Goal: Task Accomplishment & Management: Manage account settings

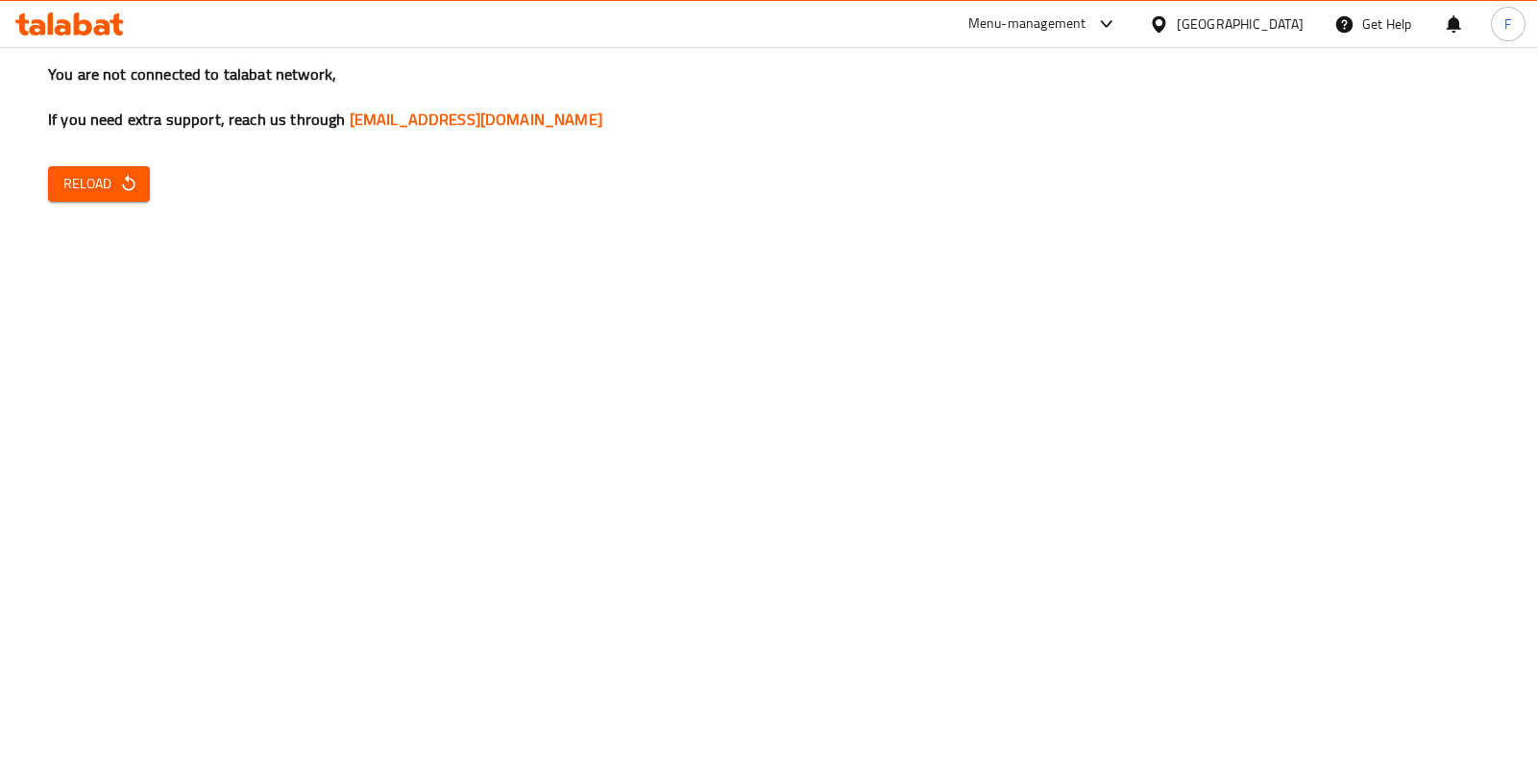
click at [1087, 26] on div "Menu-management" at bounding box center [1027, 23] width 118 height 23
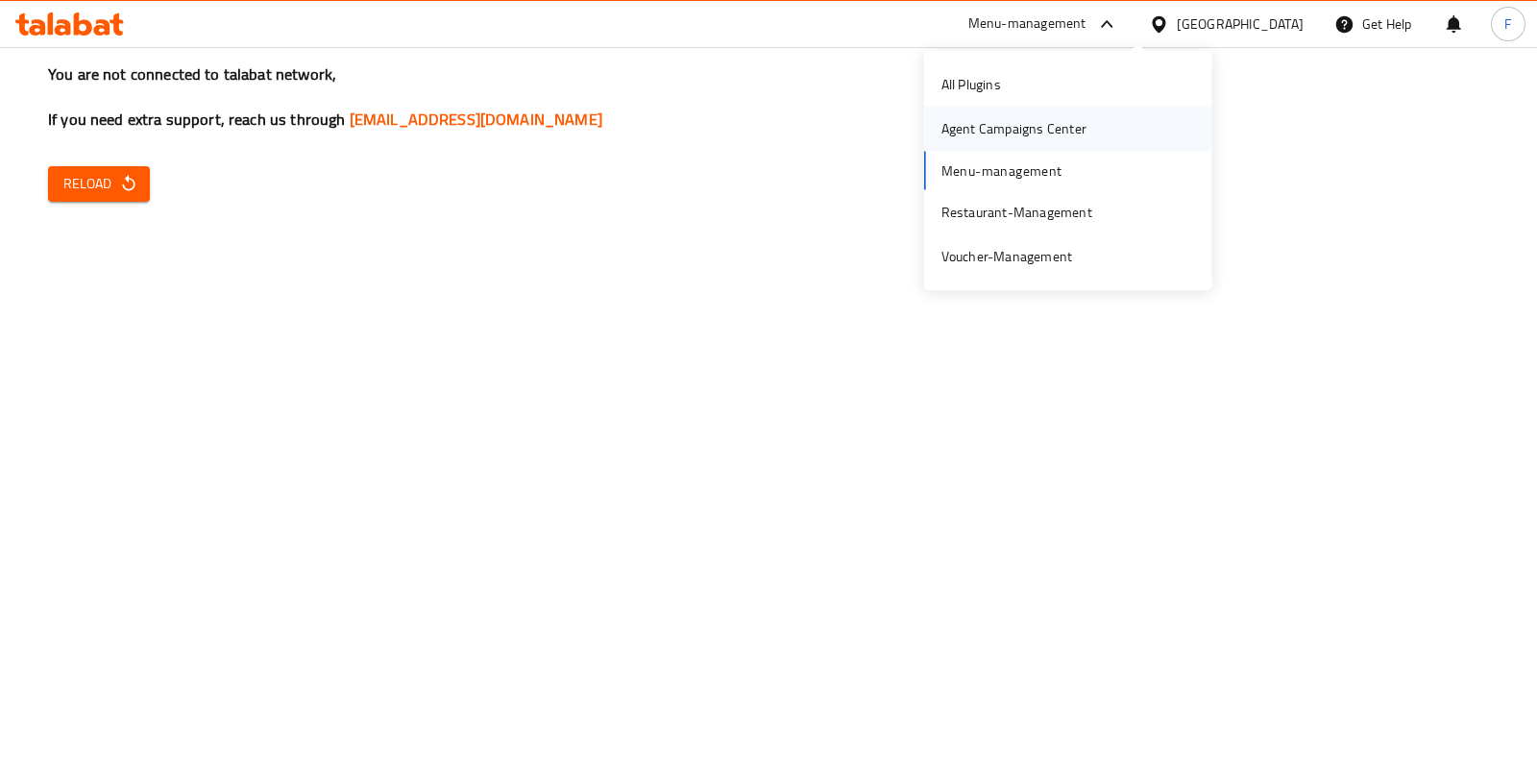
click at [1036, 125] on div "Agent Campaigns Center" at bounding box center [1014, 128] width 145 height 21
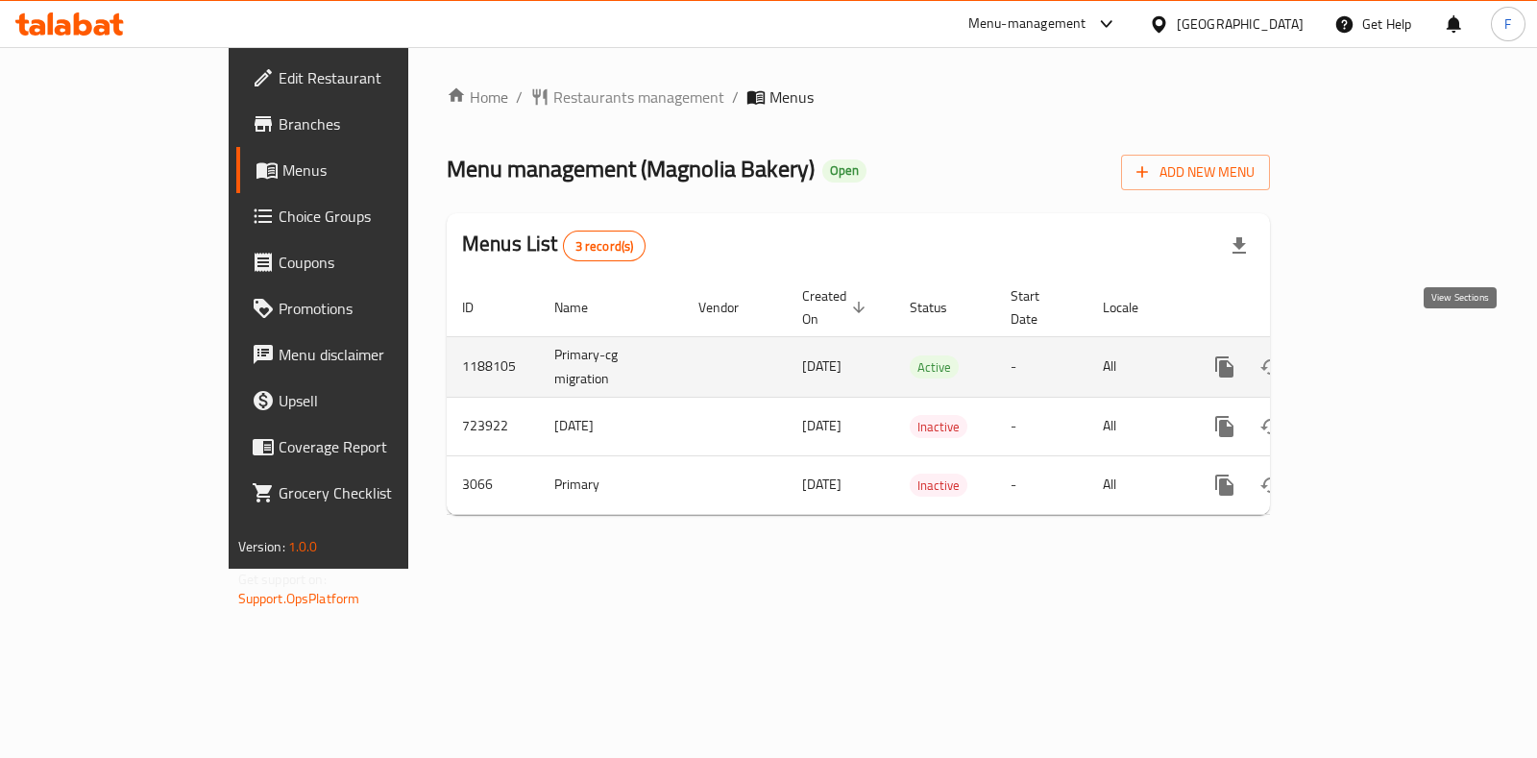
click at [1375, 355] on icon "enhanced table" at bounding box center [1363, 366] width 23 height 23
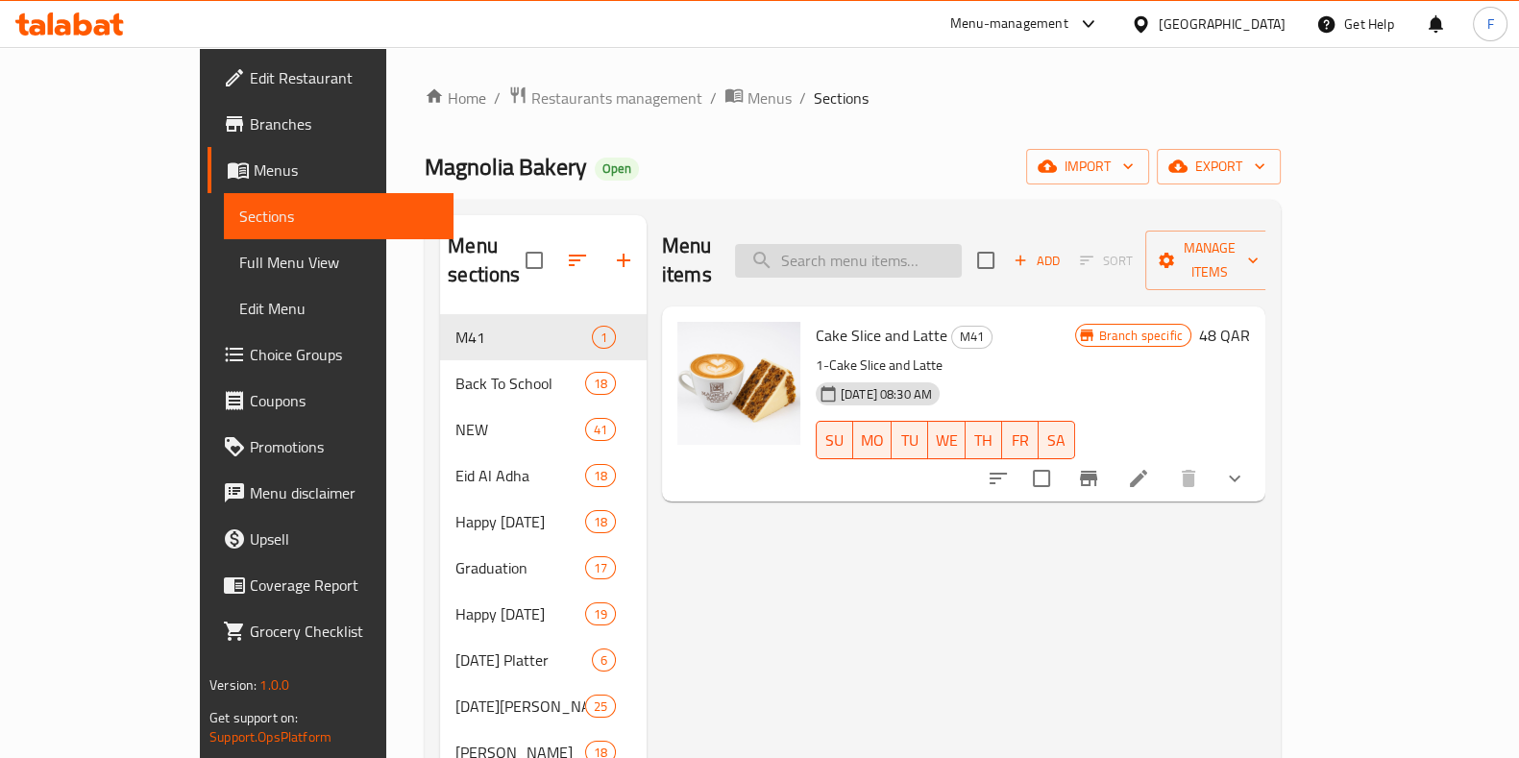
click at [956, 244] on input "search" at bounding box center [848, 261] width 227 height 34
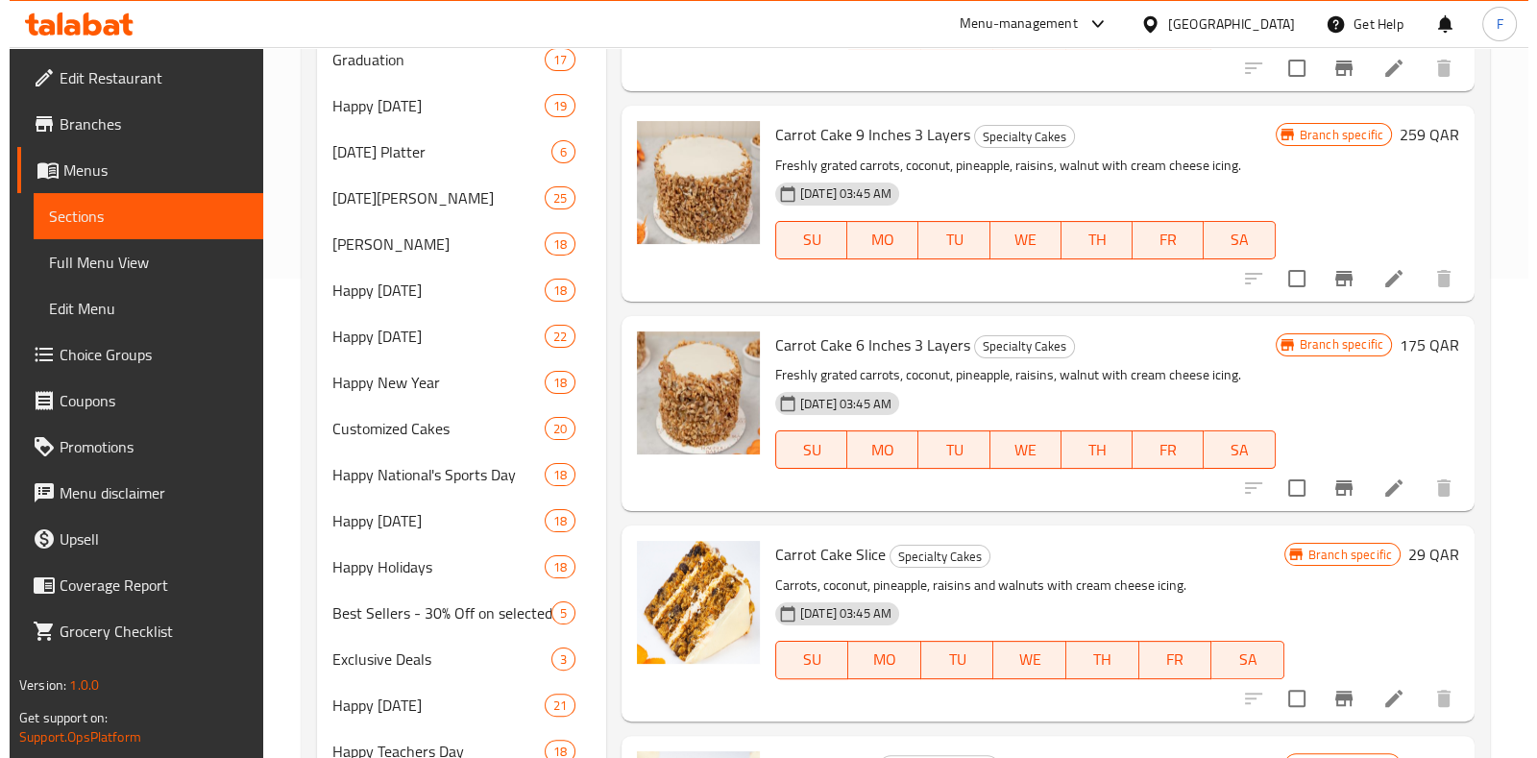
scroll to position [960, 0]
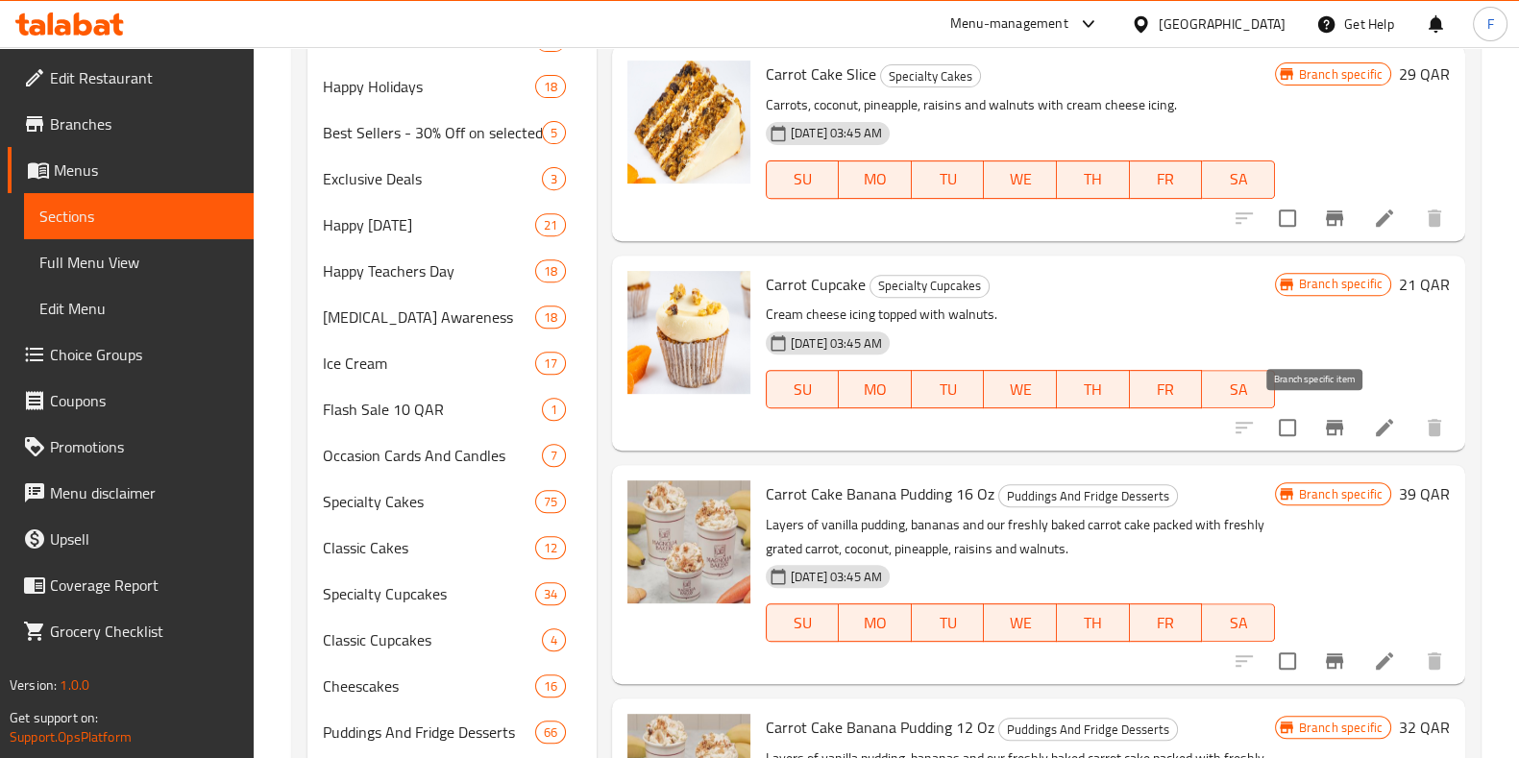
type input "carrot"
click at [1326, 428] on icon "Branch-specific-item" at bounding box center [1334, 427] width 17 height 15
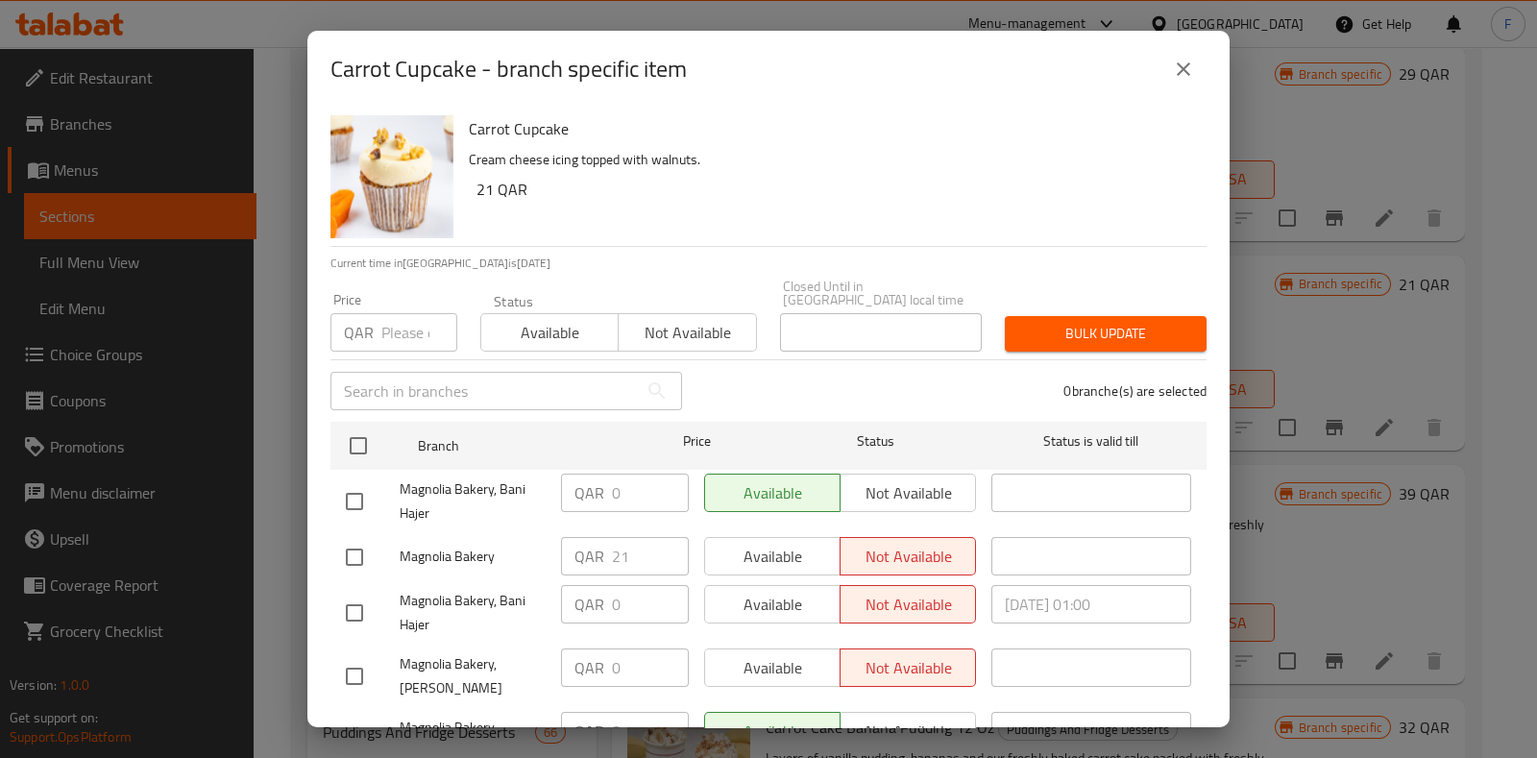
scroll to position [239, 0]
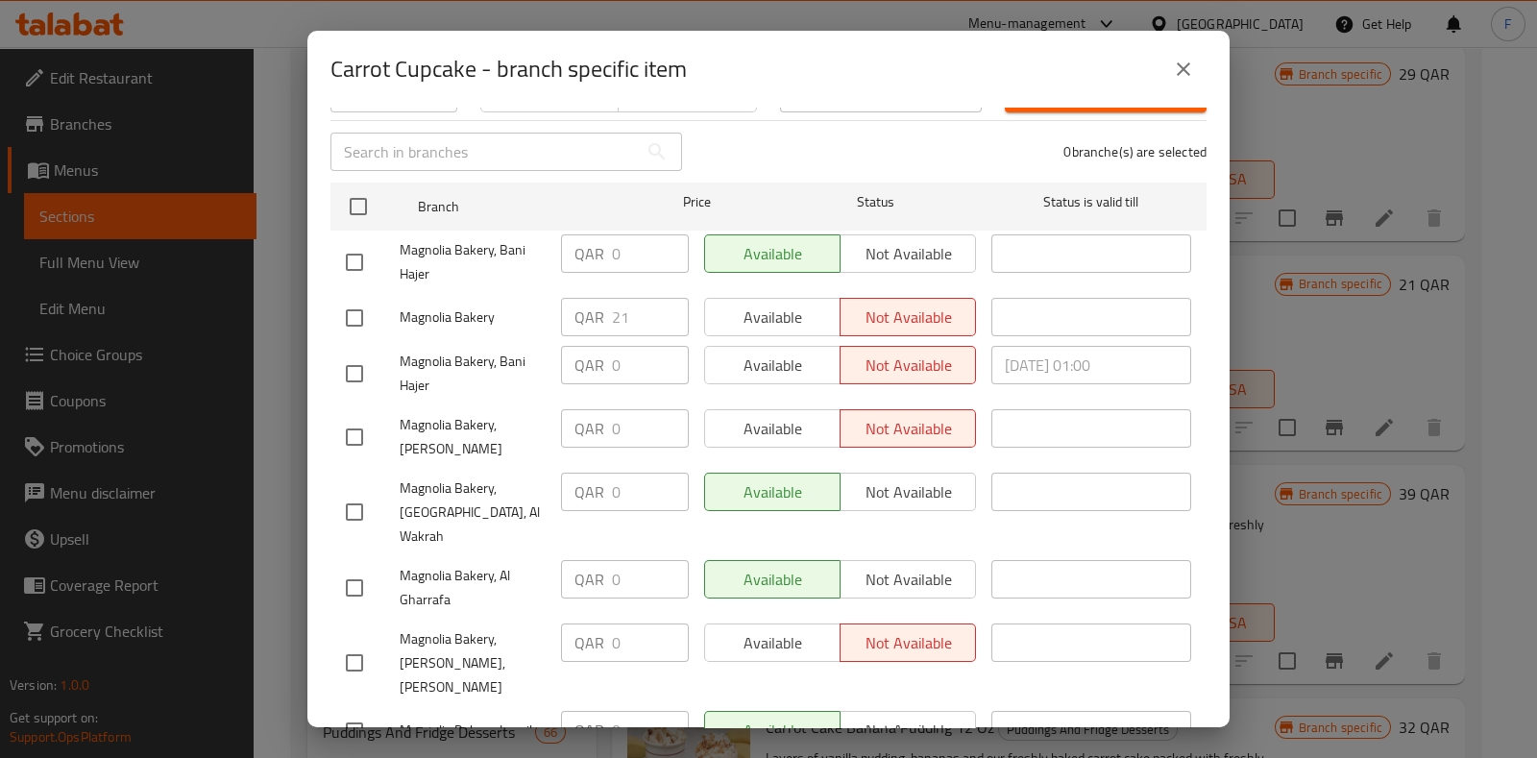
drag, startPoint x: 355, startPoint y: 242, endPoint x: 473, endPoint y: 231, distance: 118.7
click at [354, 242] on input "checkbox" at bounding box center [354, 262] width 40 height 40
checkbox input "true"
drag, startPoint x: 612, startPoint y: 248, endPoint x: 576, endPoint y: 242, distance: 36.0
click at [576, 242] on div "QAR 0 ​" at bounding box center [625, 253] width 128 height 38
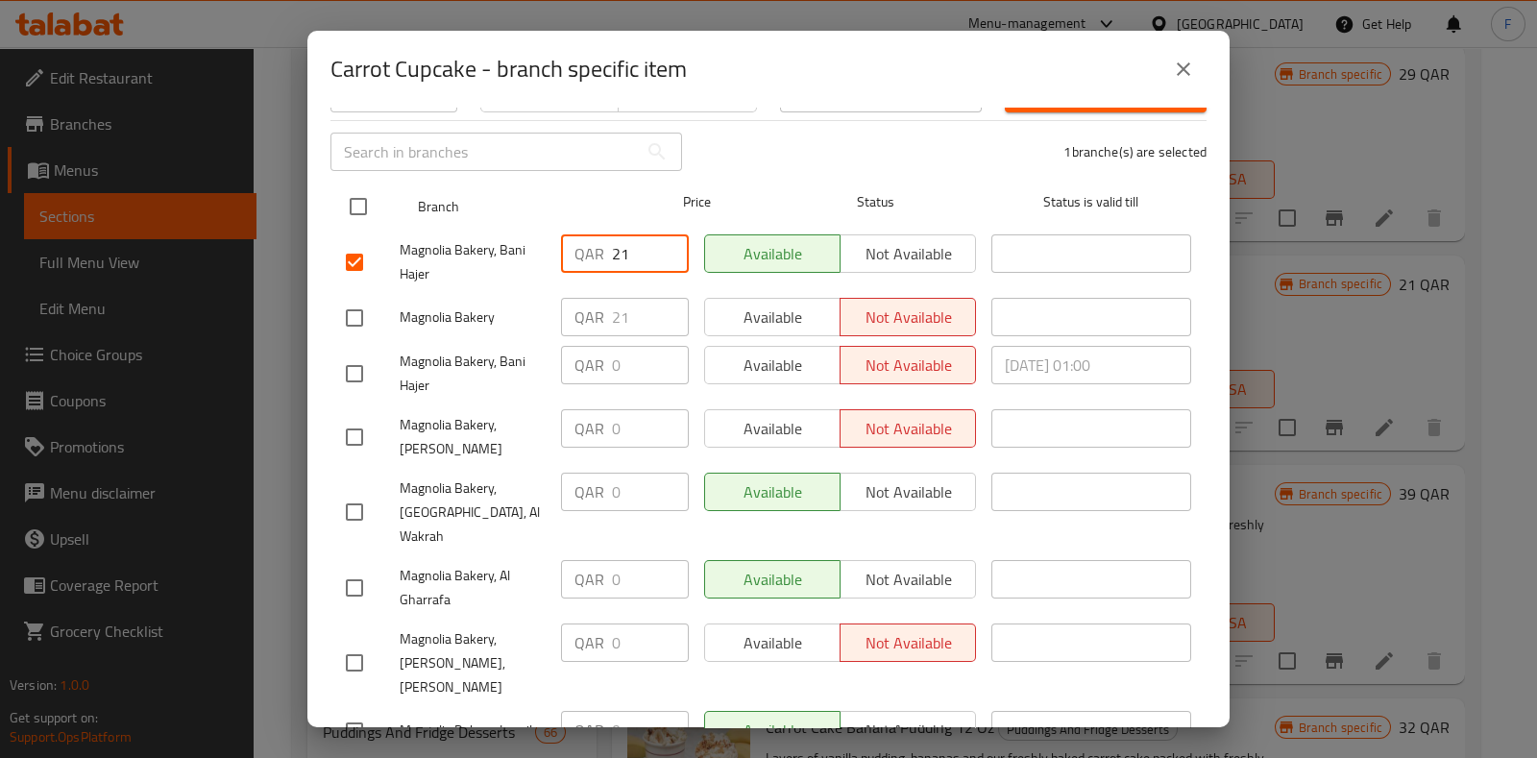
type input "21"
click at [364, 189] on input "checkbox" at bounding box center [358, 206] width 40 height 40
checkbox input "true"
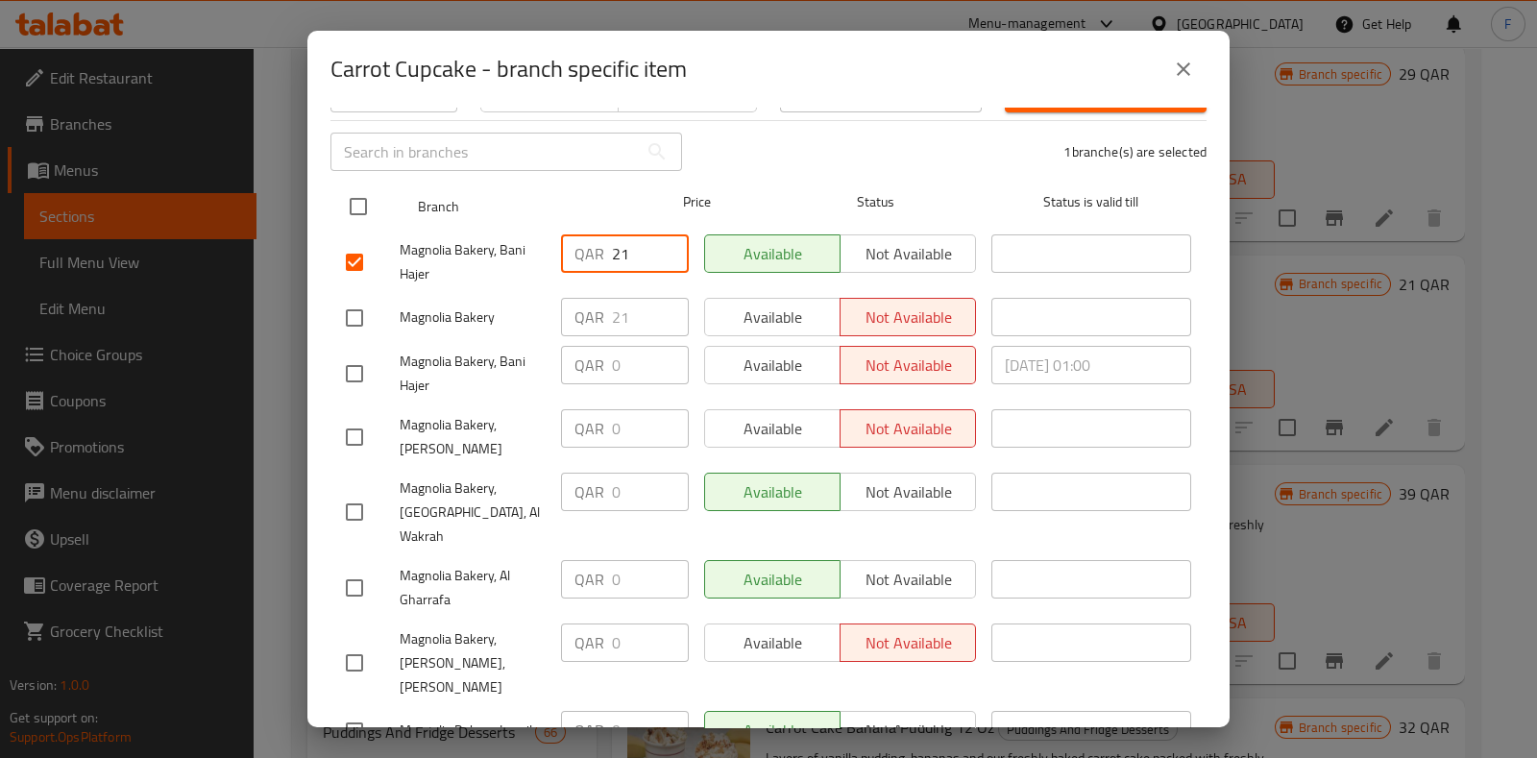
checkbox input "true"
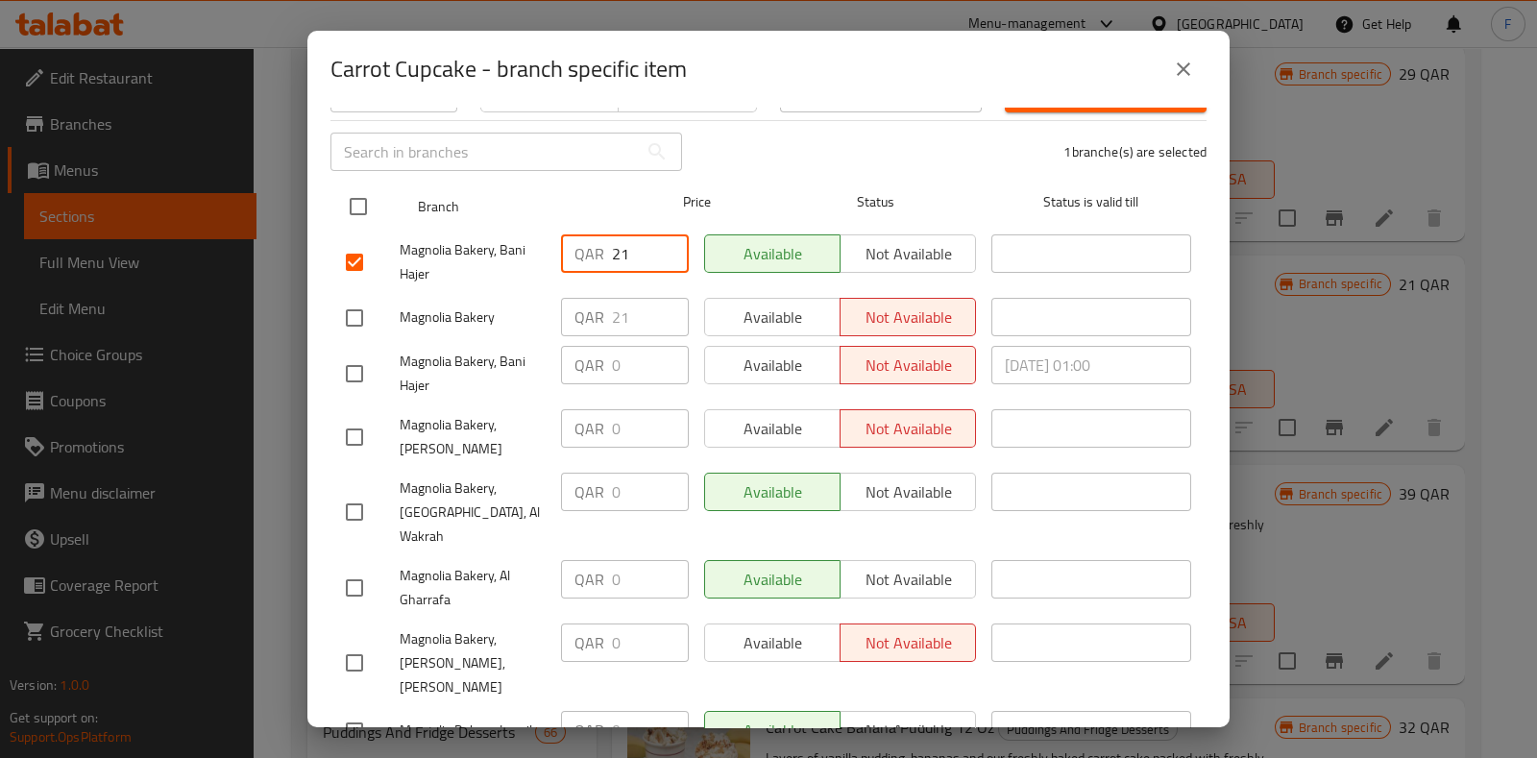
checkbox input "true"
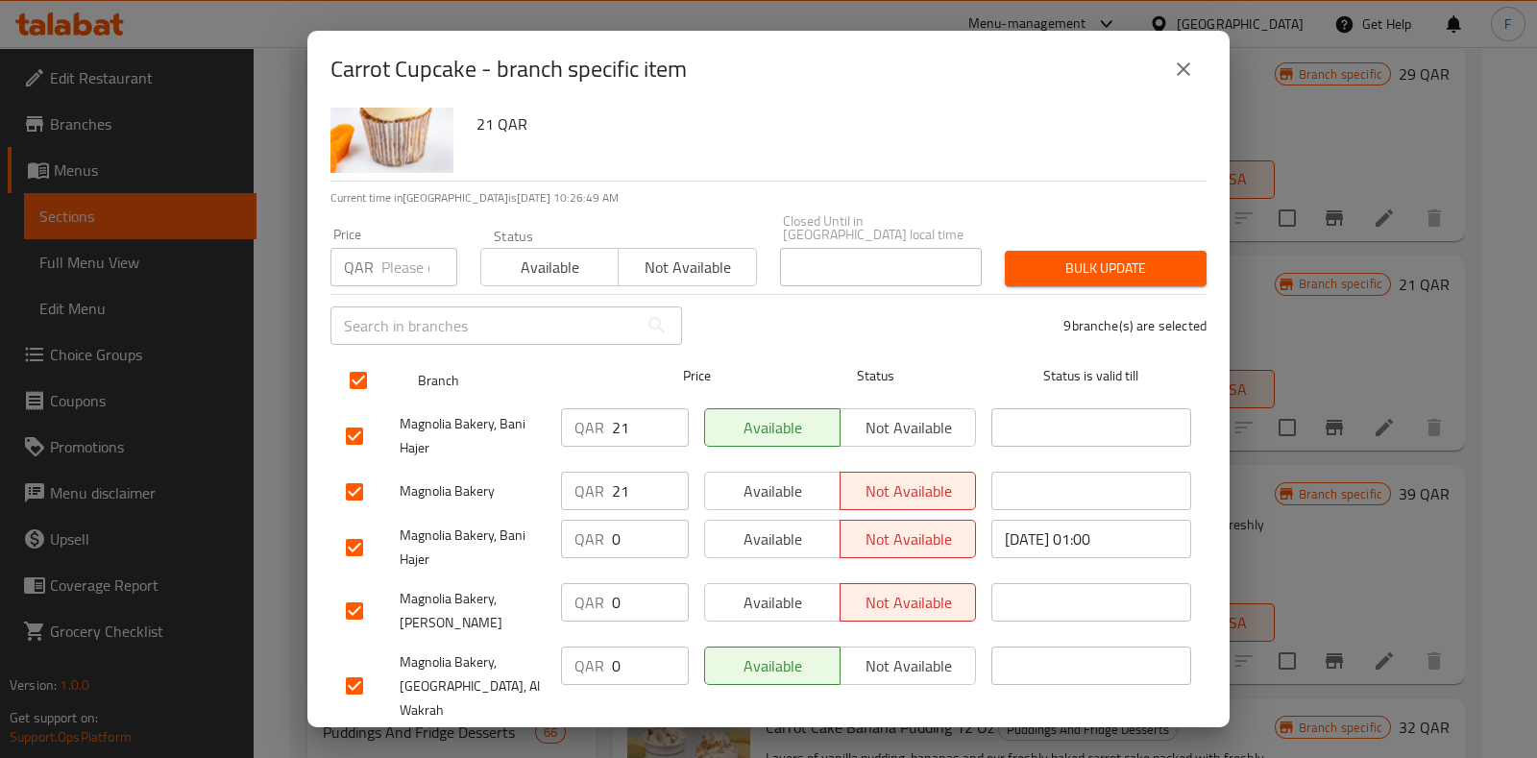
scroll to position [0, 0]
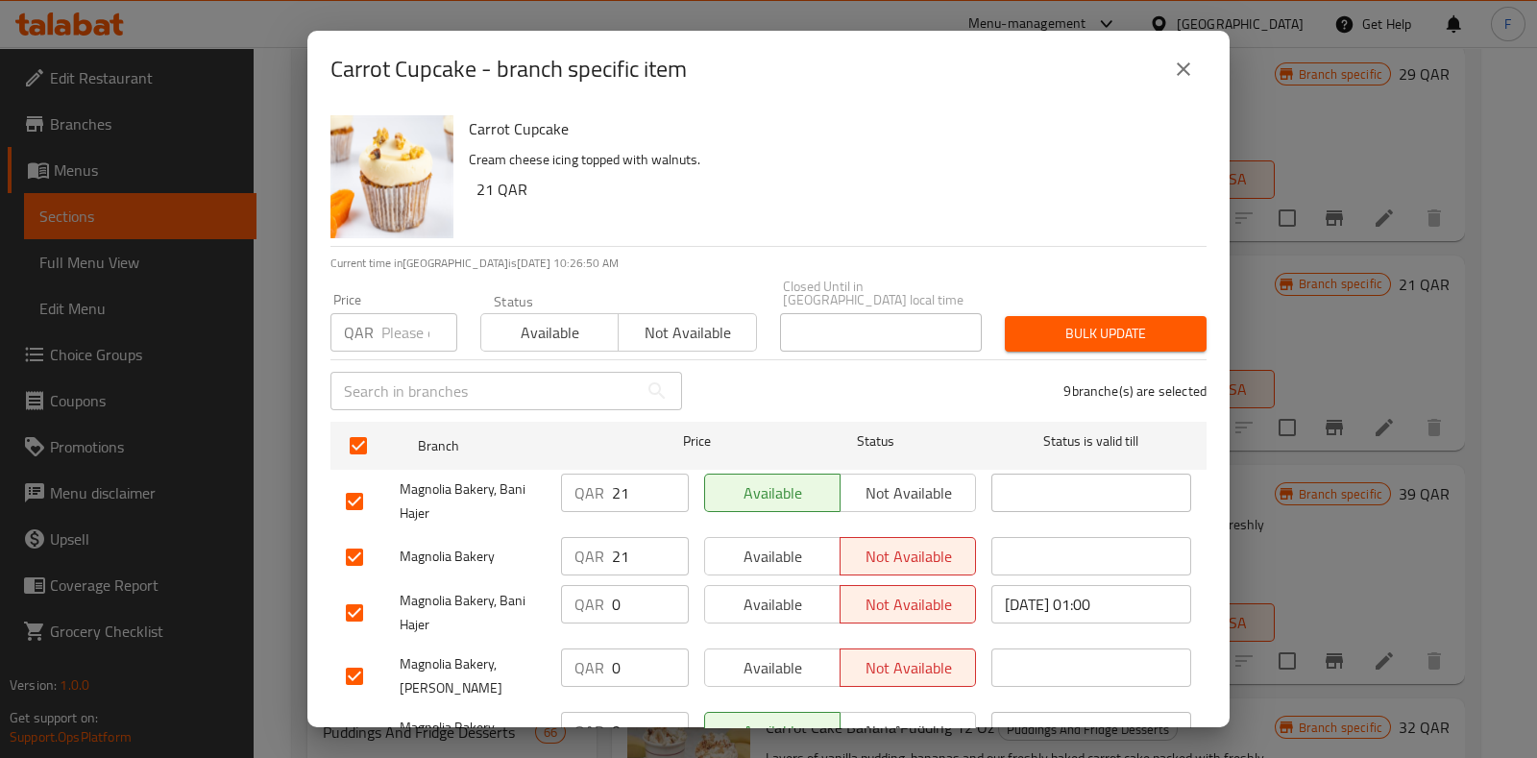
click at [1024, 322] on span "Bulk update" at bounding box center [1105, 334] width 171 height 24
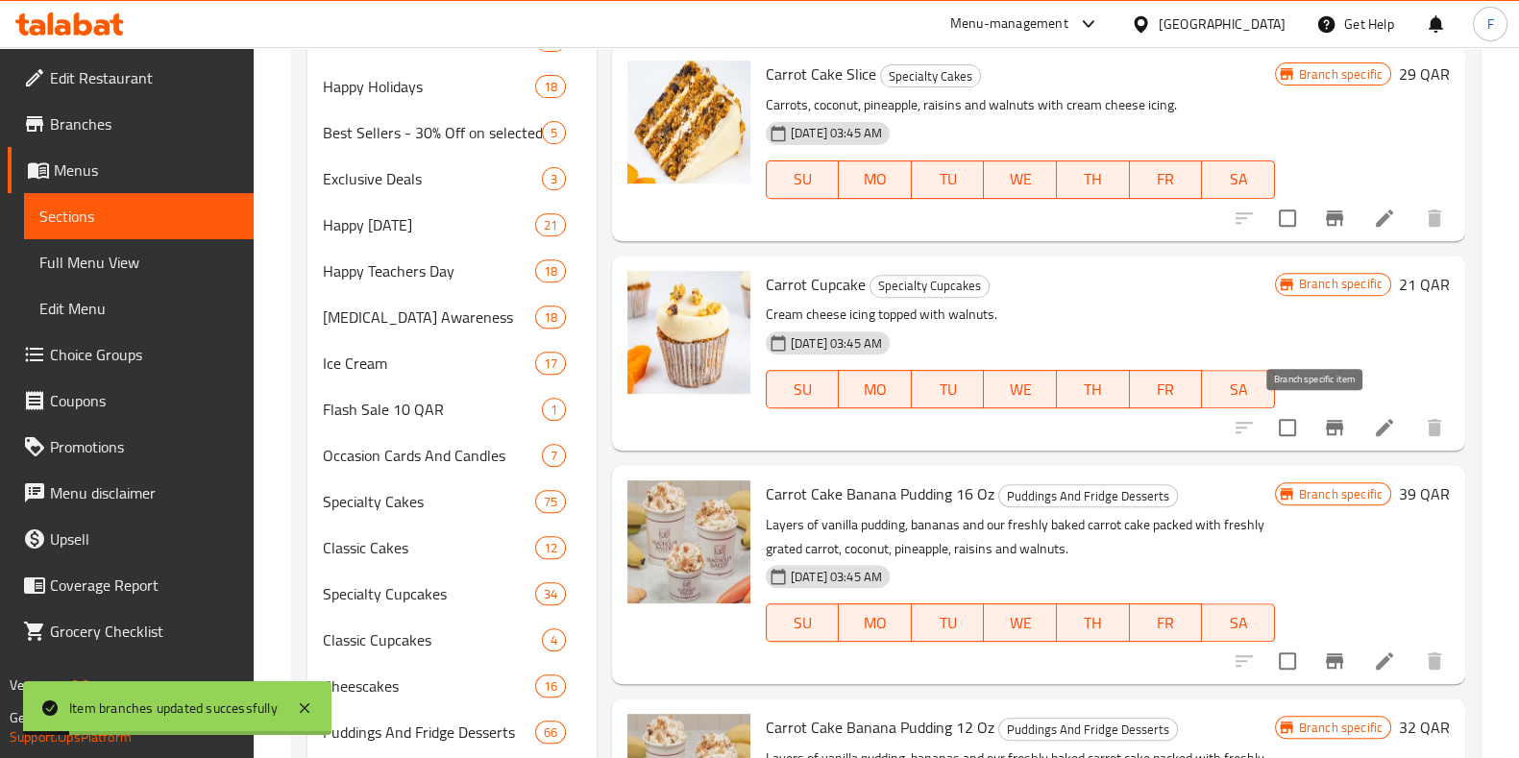
click at [1326, 420] on icon "Branch-specific-item" at bounding box center [1334, 427] width 17 height 15
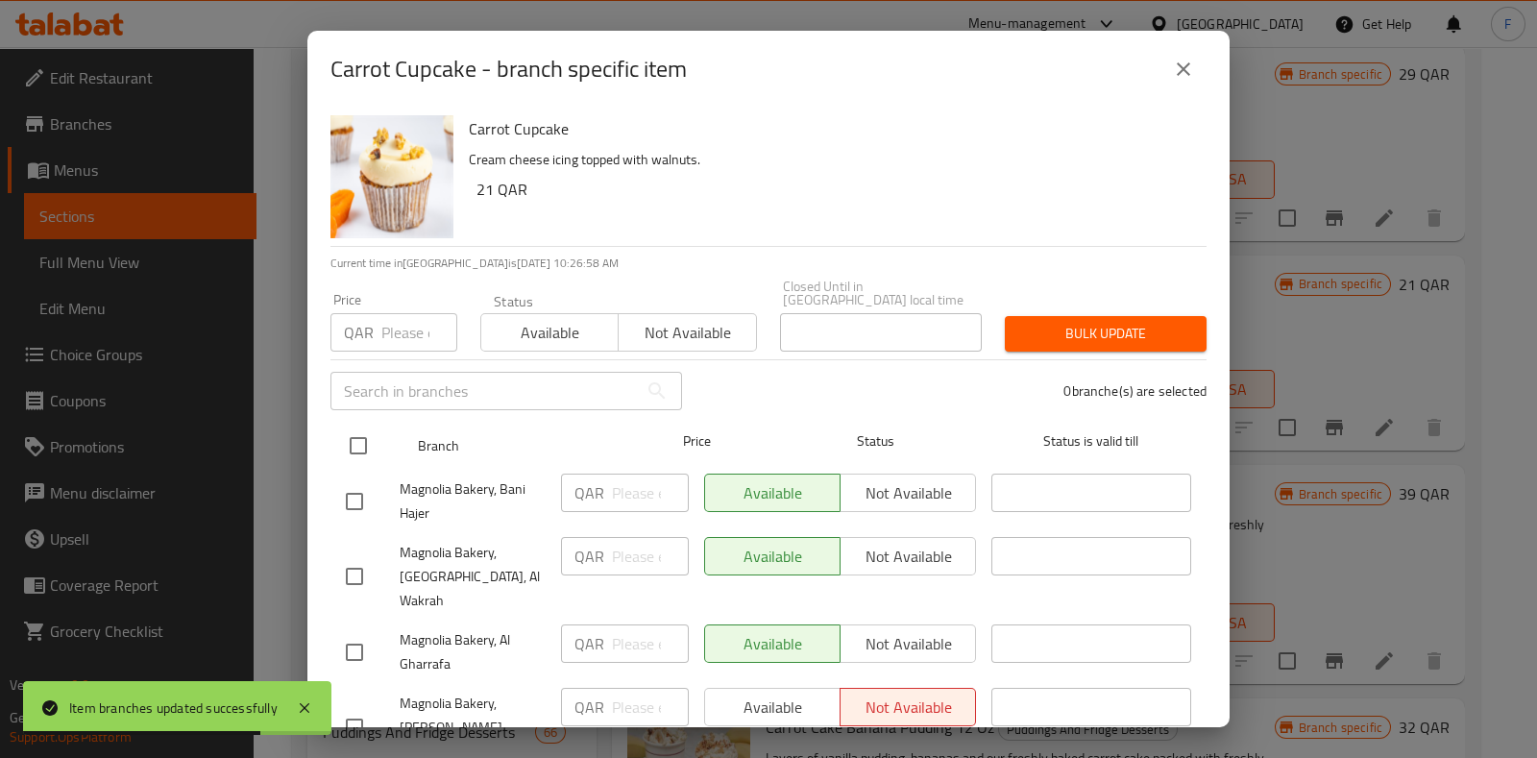
click at [355, 429] on input "checkbox" at bounding box center [358, 446] width 40 height 40
checkbox input "true"
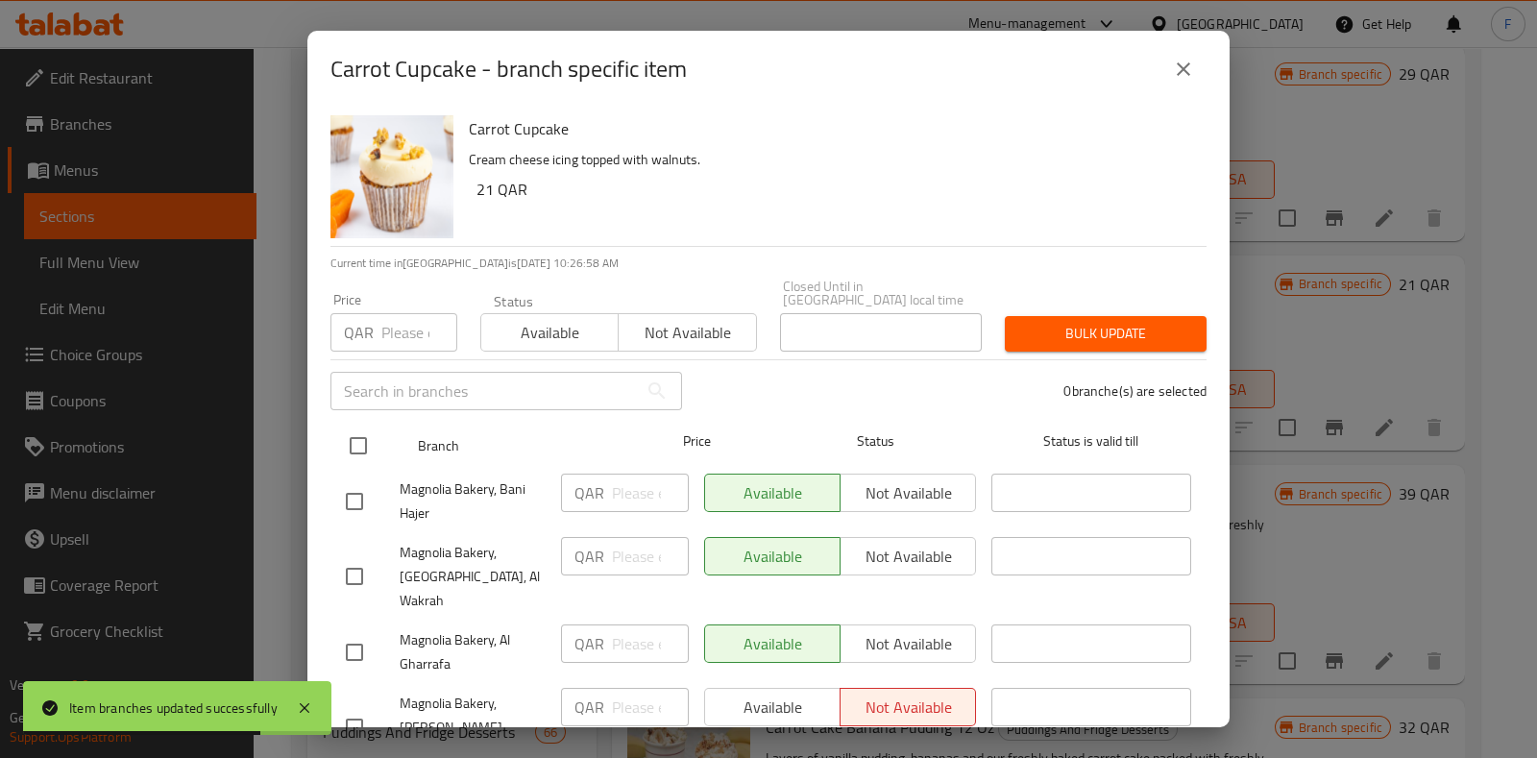
checkbox input "true"
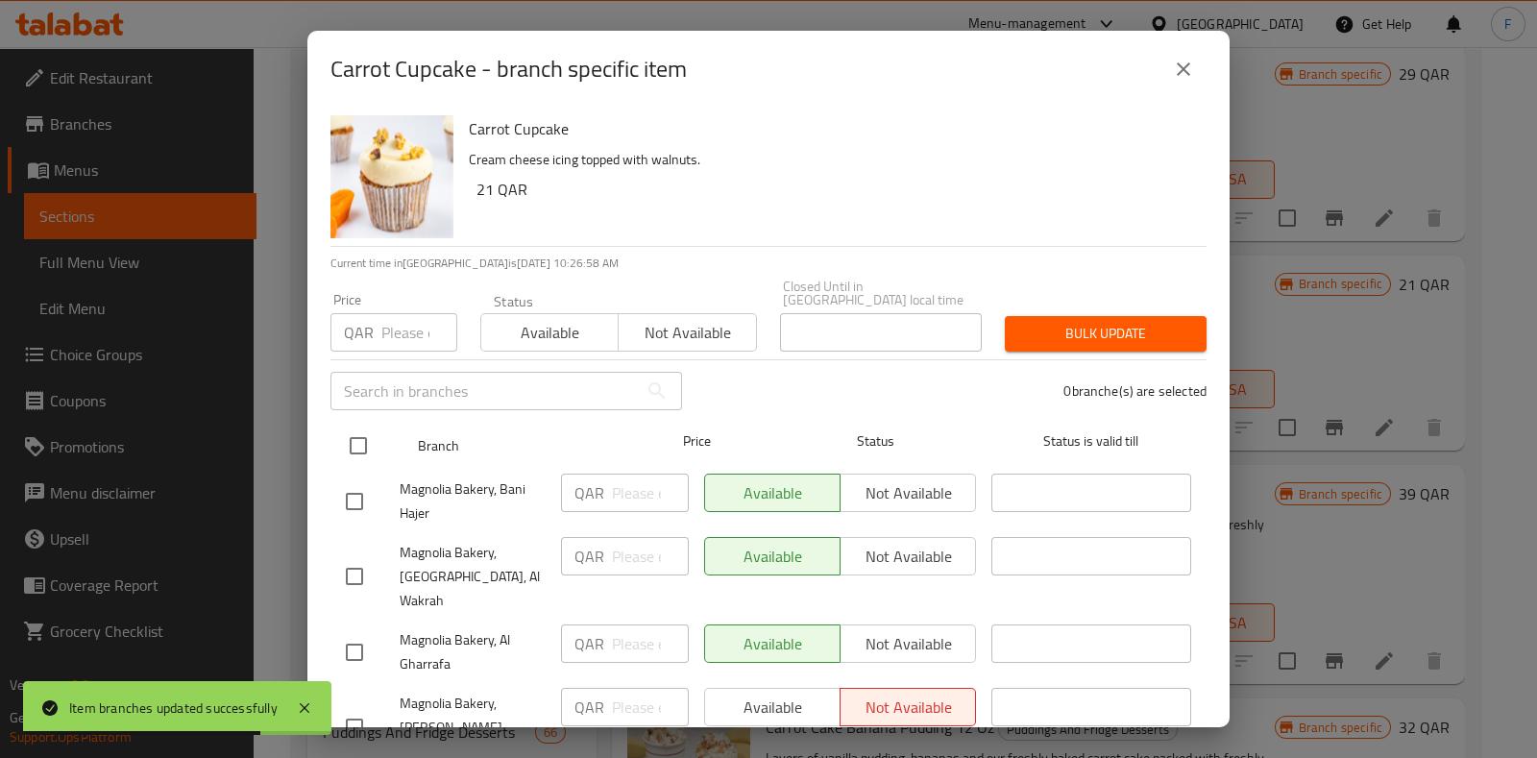
checkbox input "true"
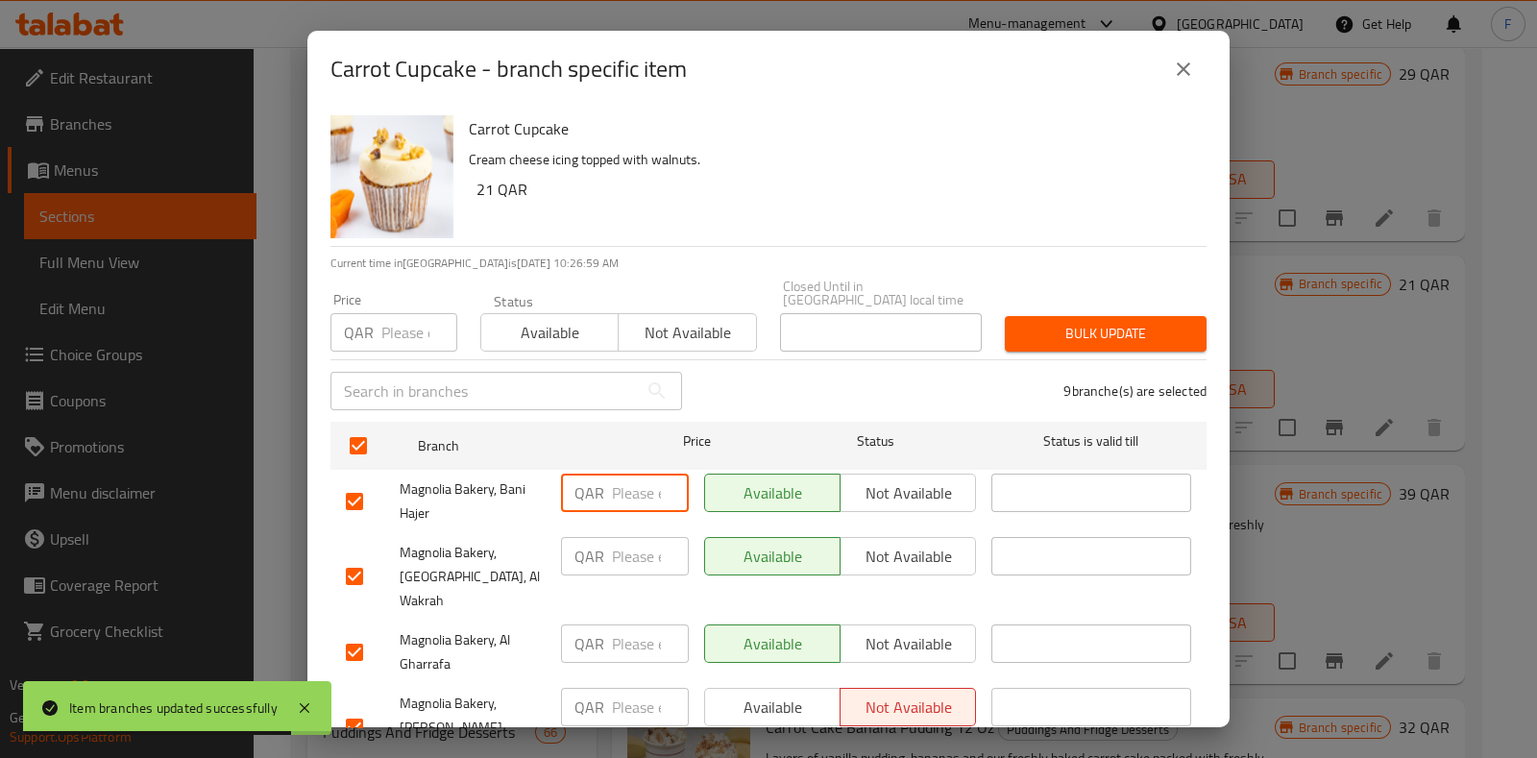
click at [620, 487] on input "number" at bounding box center [650, 493] width 77 height 38
type input "21"
click at [638, 545] on input "number" at bounding box center [650, 556] width 77 height 38
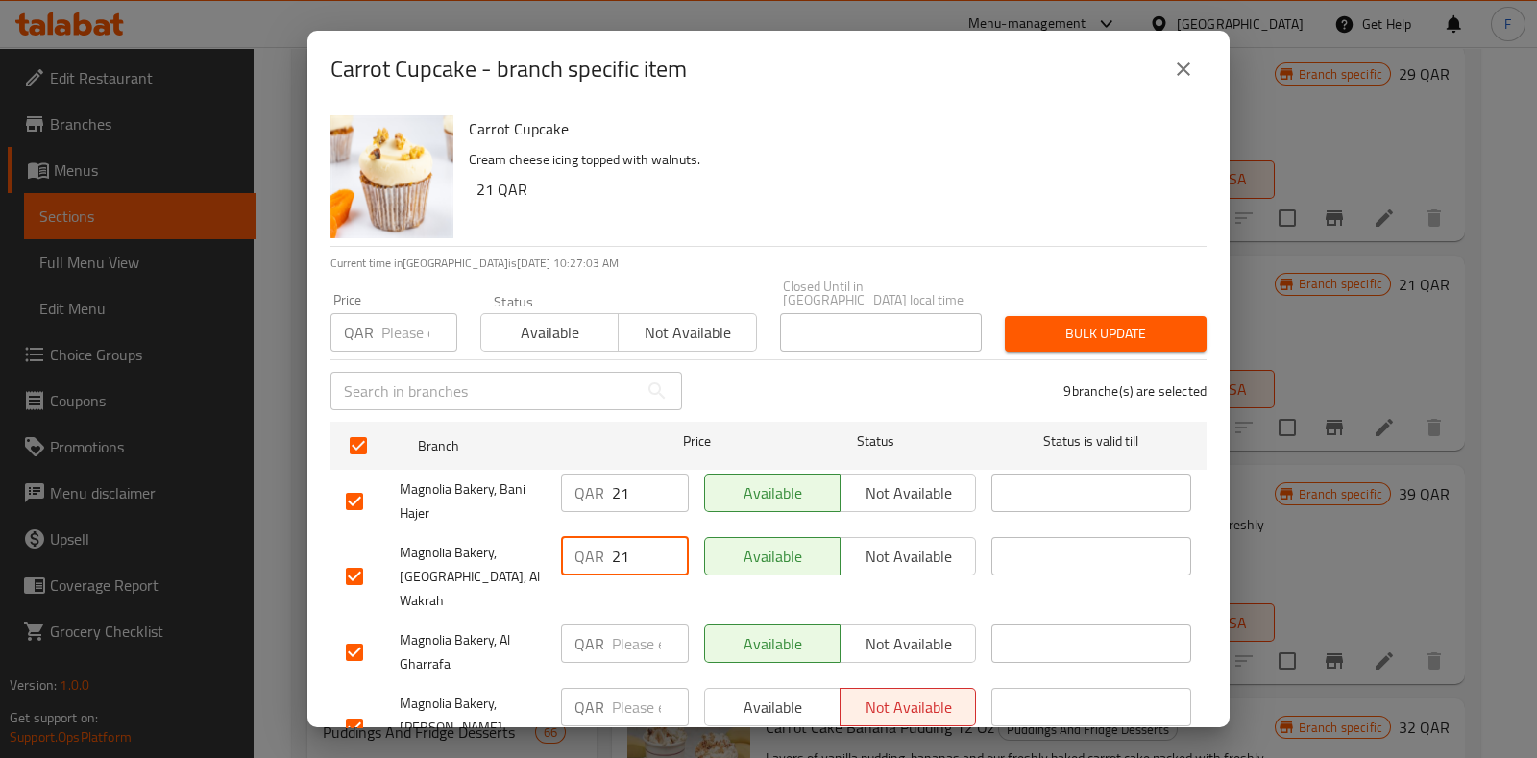
type input "21"
click at [623, 625] on input "number" at bounding box center [650, 644] width 77 height 38
type input "21"
click at [612, 688] on input "number" at bounding box center [650, 707] width 77 height 38
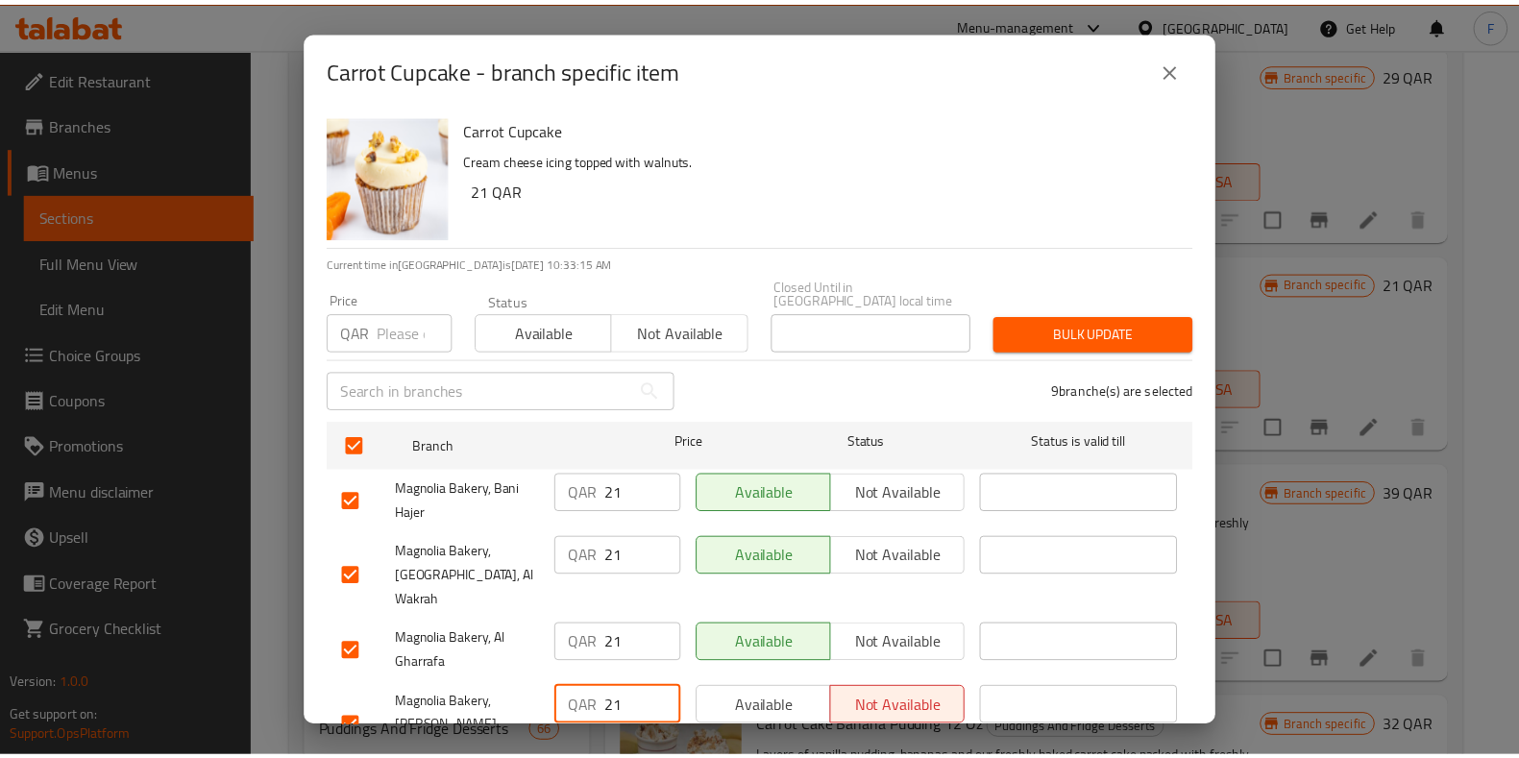
scroll to position [318, 0]
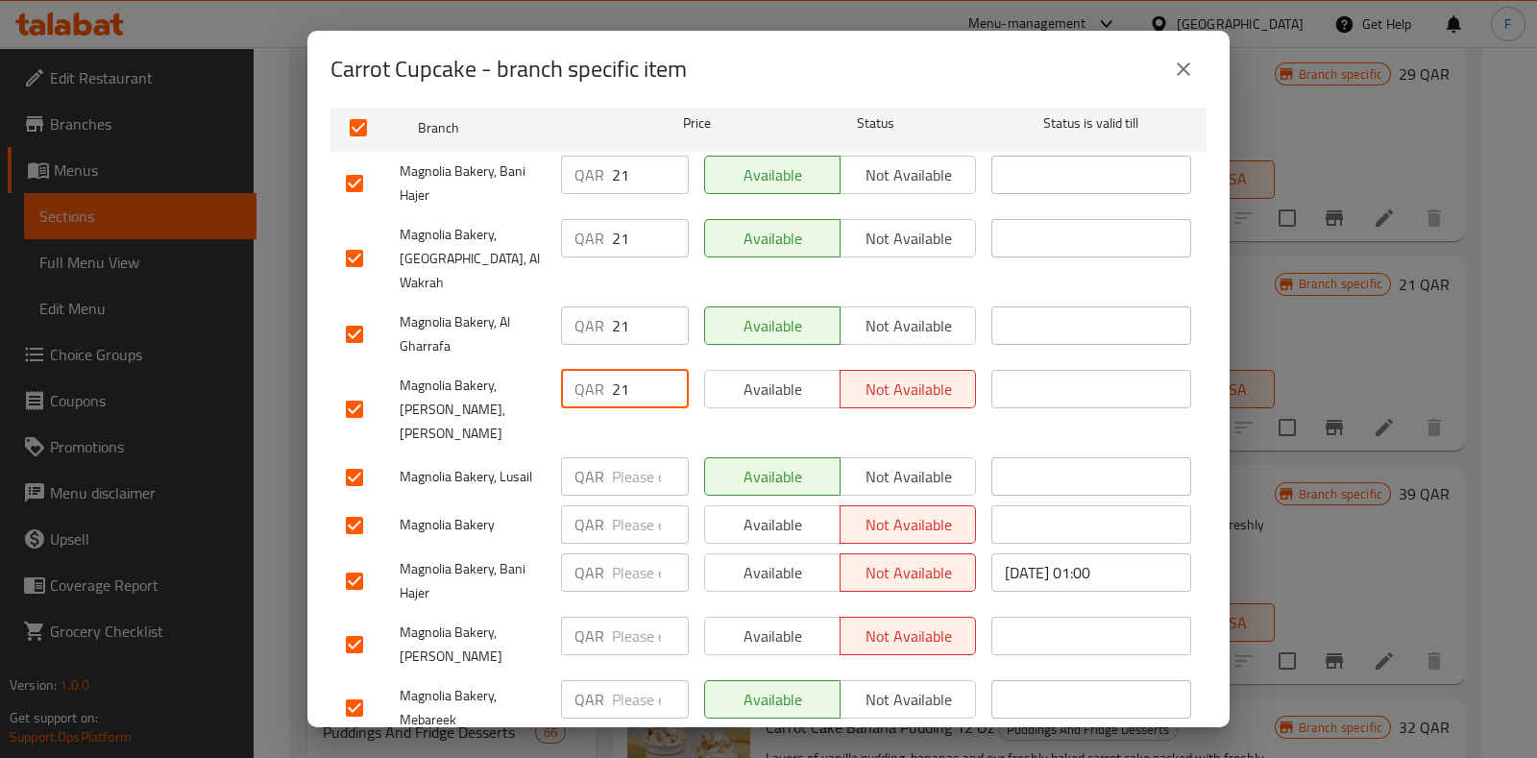
type input "21"
click at [616, 457] on input "number" at bounding box center [650, 476] width 77 height 38
type input "21"
click at [622, 505] on input "2" at bounding box center [650, 524] width 77 height 38
type input "21"
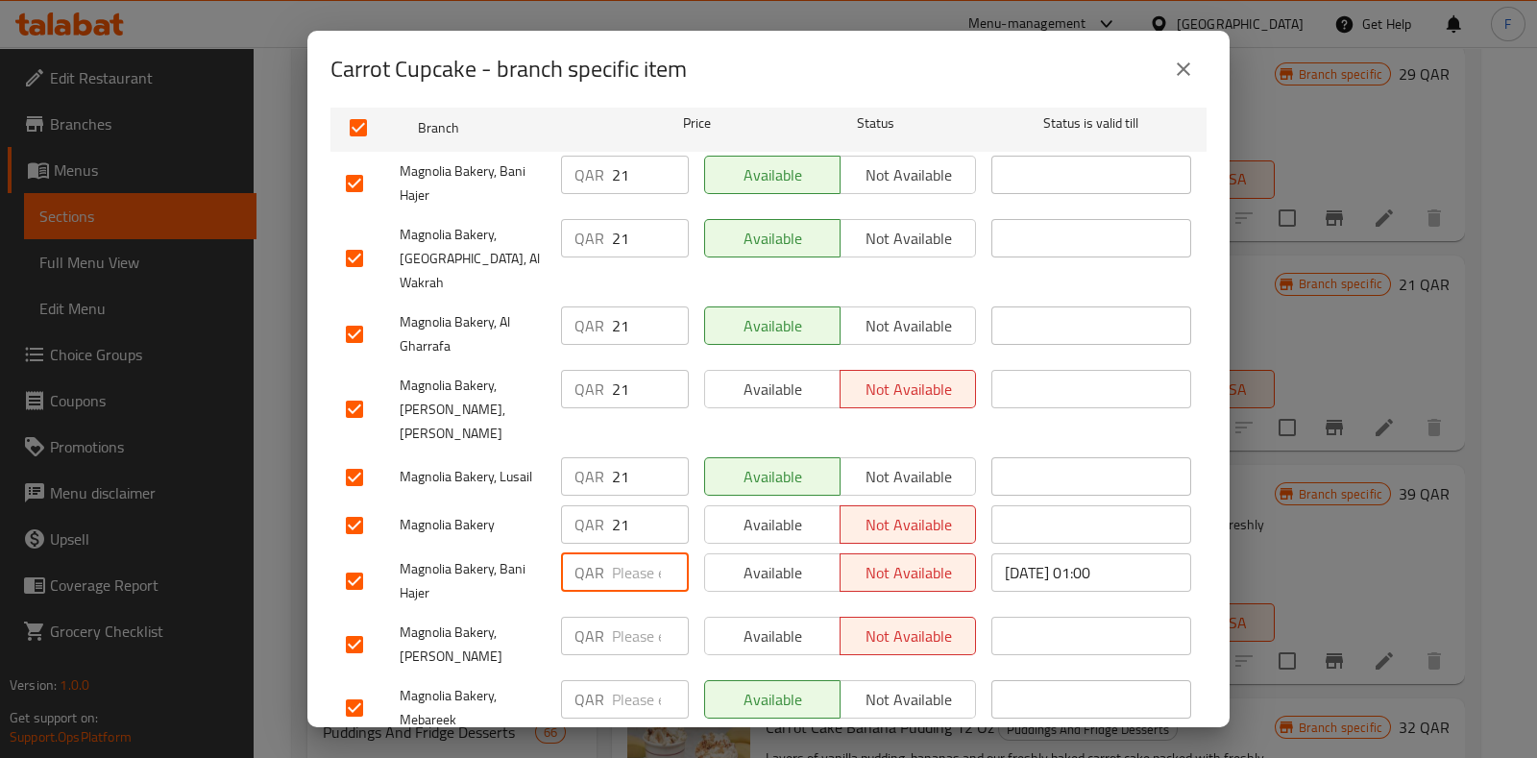
click at [629, 553] on input "number" at bounding box center [650, 572] width 77 height 38
type input "21"
click at [629, 617] on input "number" at bounding box center [650, 636] width 77 height 38
type input "21"
click at [632, 680] on input "number" at bounding box center [650, 699] width 77 height 38
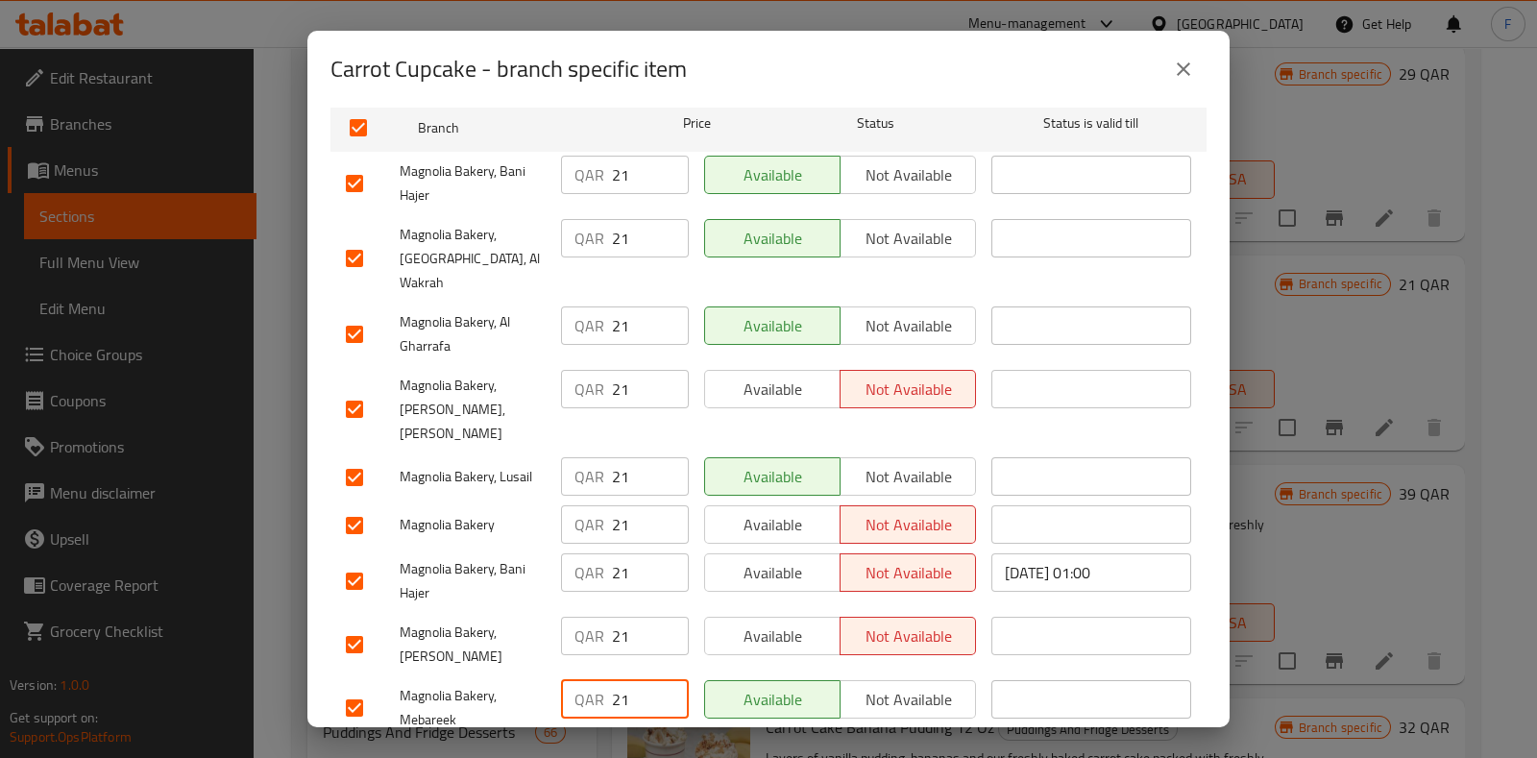
type input "21"
click at [769, 753] on span "Save" at bounding box center [769, 765] width 846 height 24
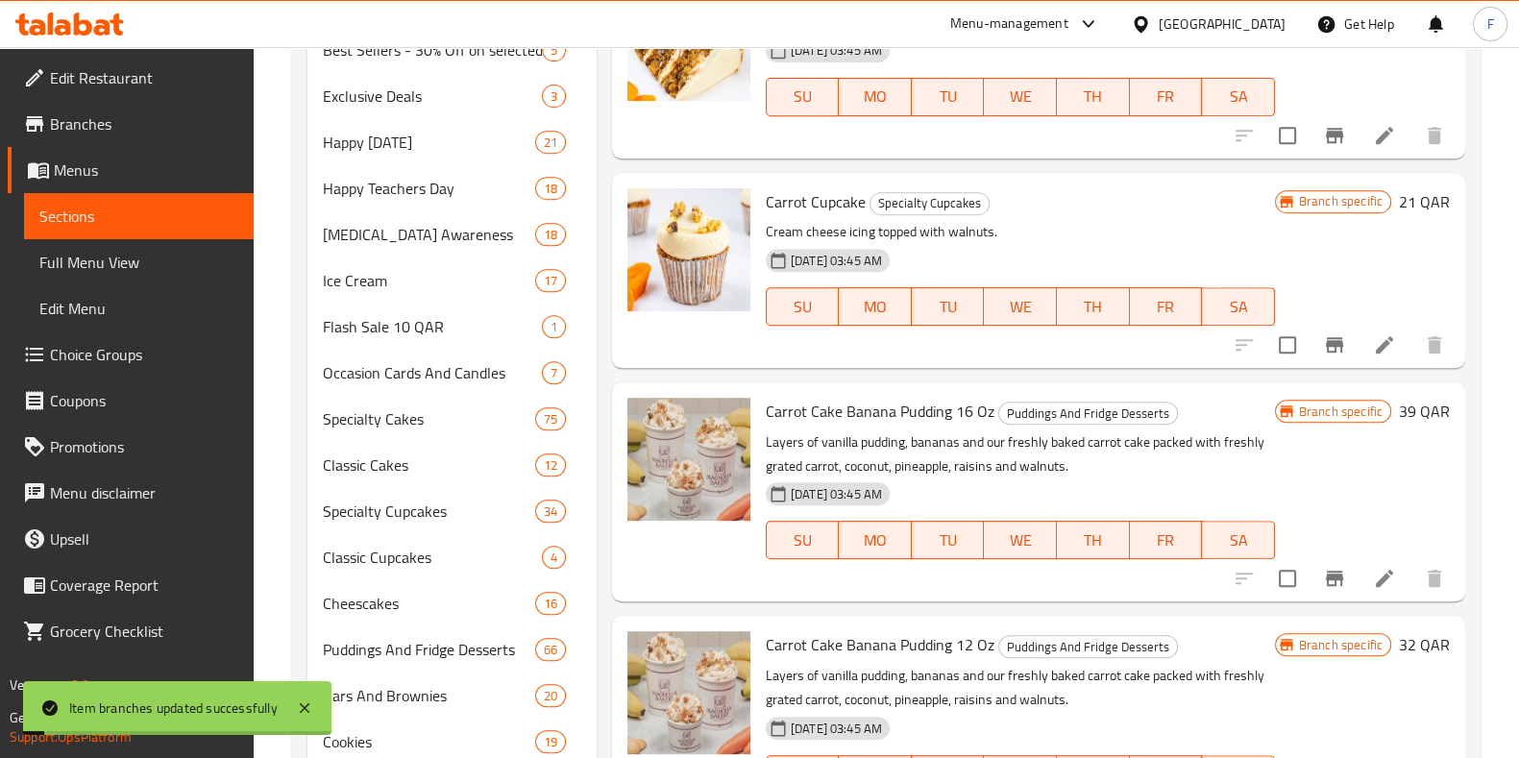
scroll to position [1081, 0]
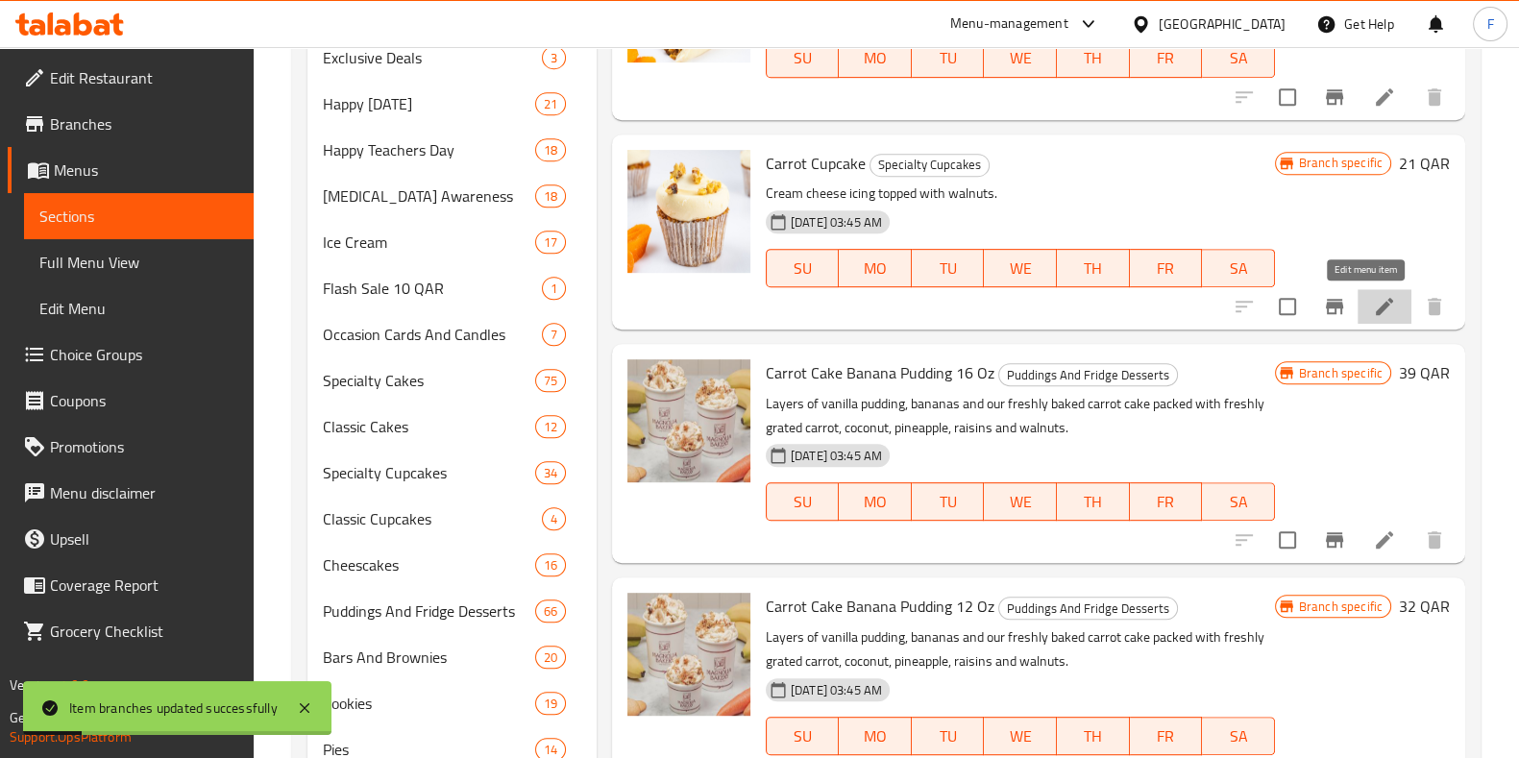
click at [1373, 300] on icon at bounding box center [1384, 306] width 23 height 23
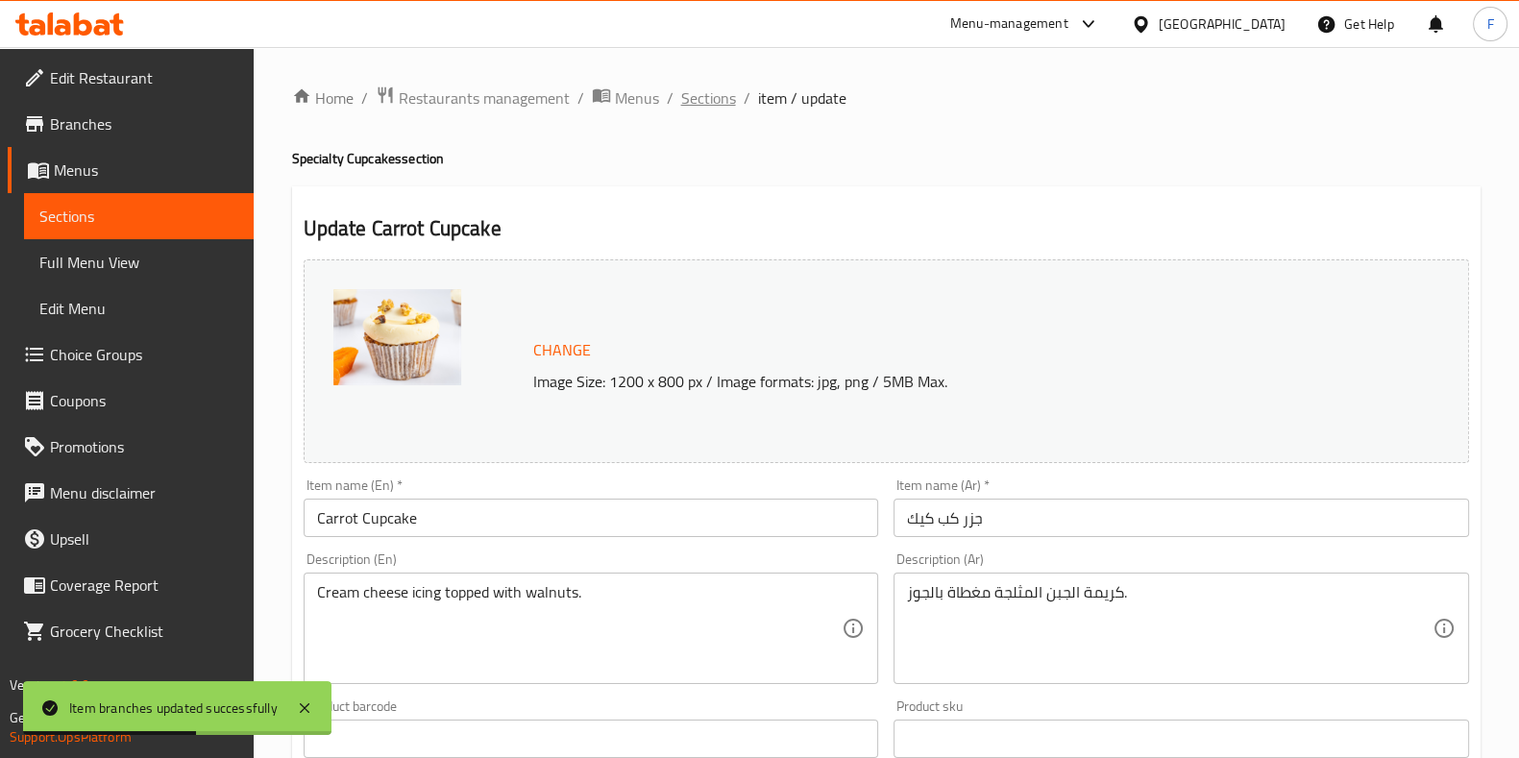
click at [713, 100] on span "Sections" at bounding box center [708, 97] width 55 height 23
